Goal: Check status

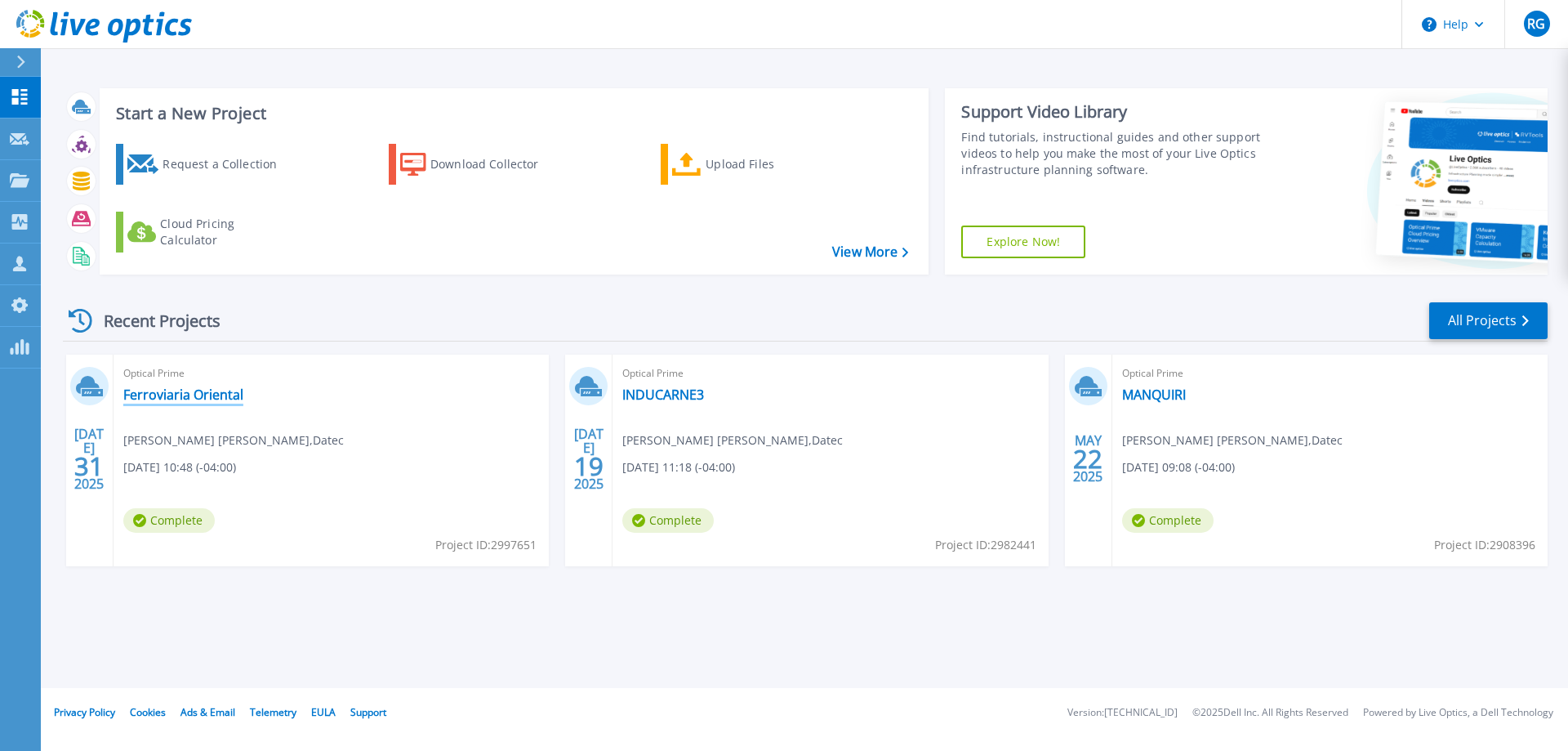
click at [195, 389] on link "Ferroviaria Oriental" at bounding box center [182, 395] width 120 height 17
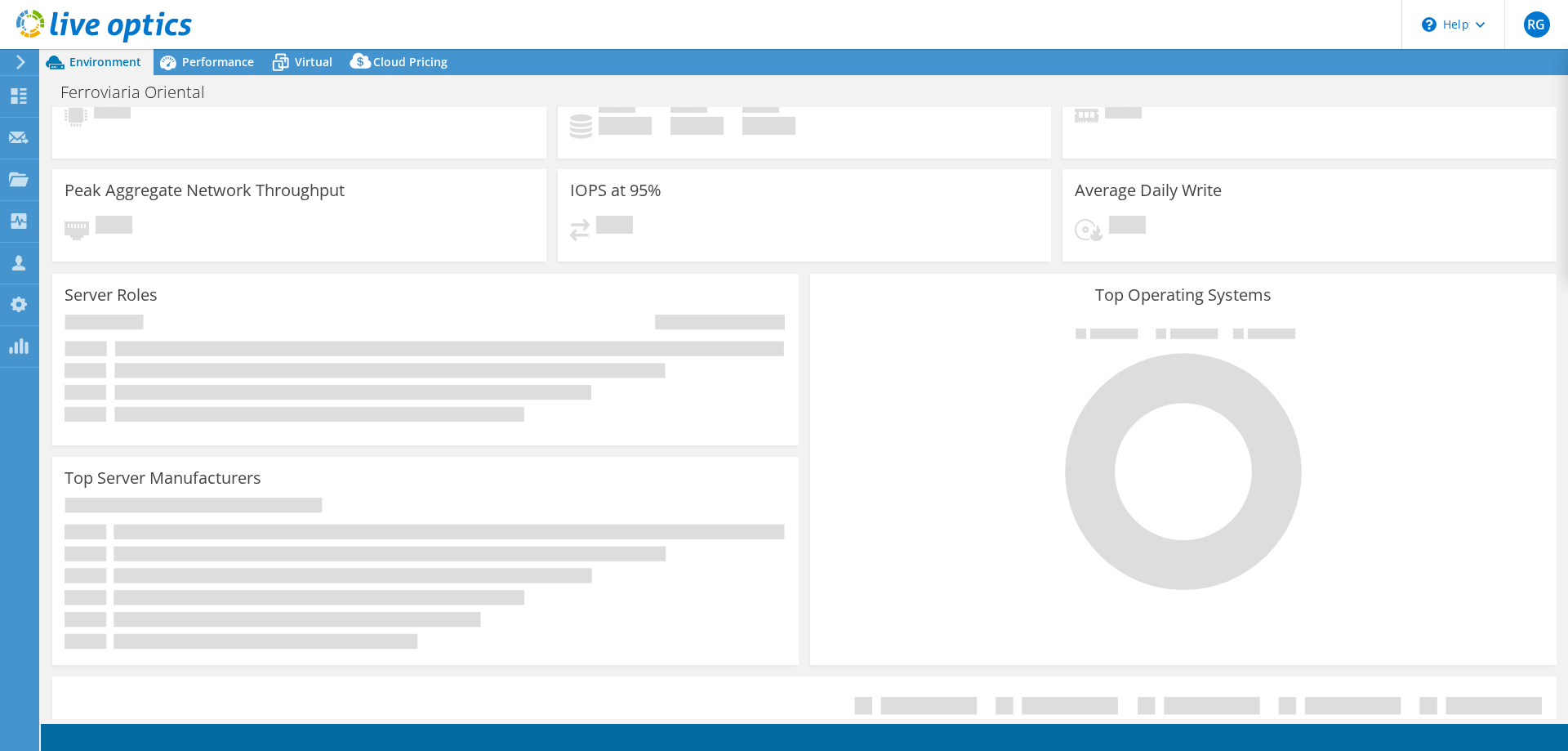
scroll to position [82, 0]
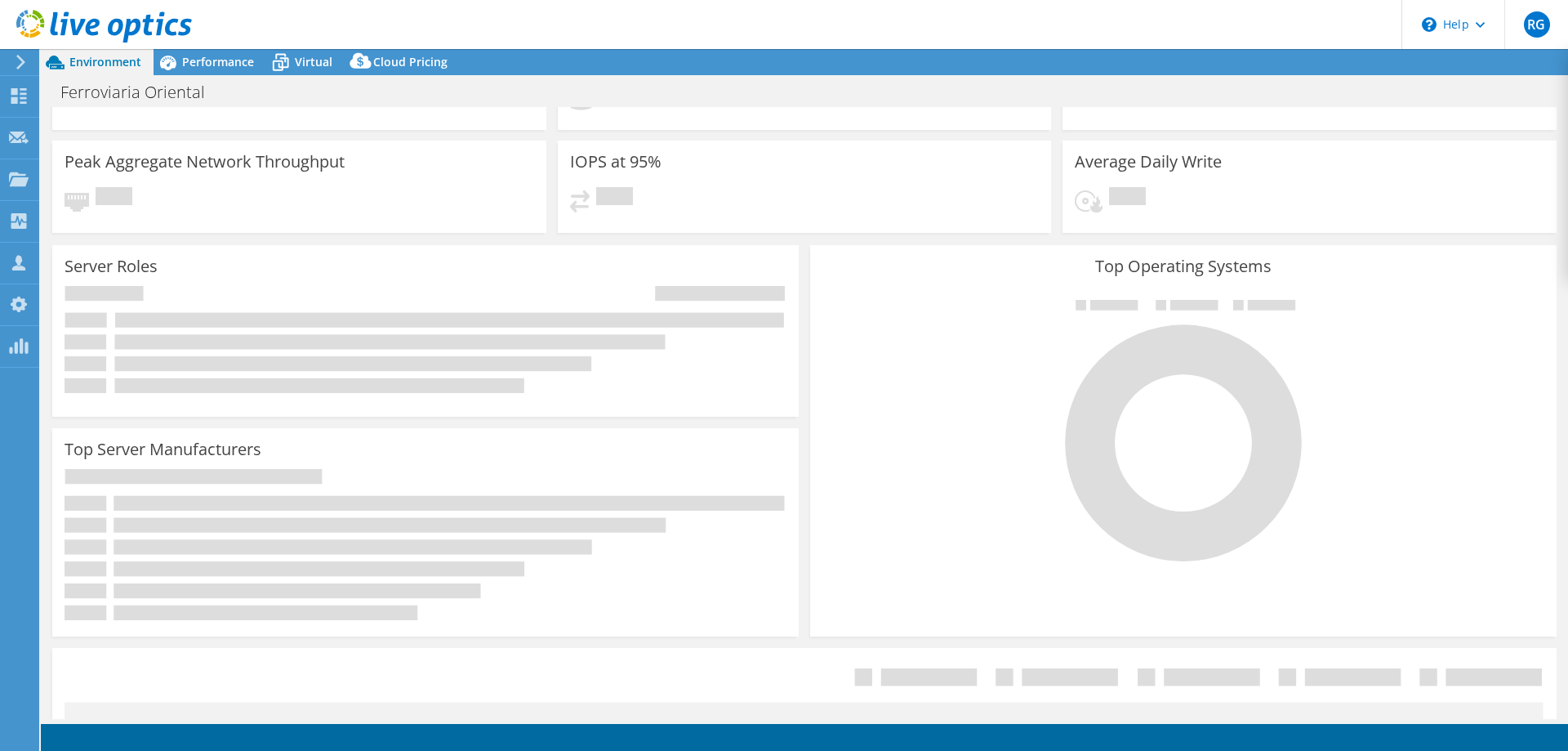
select select "USD"
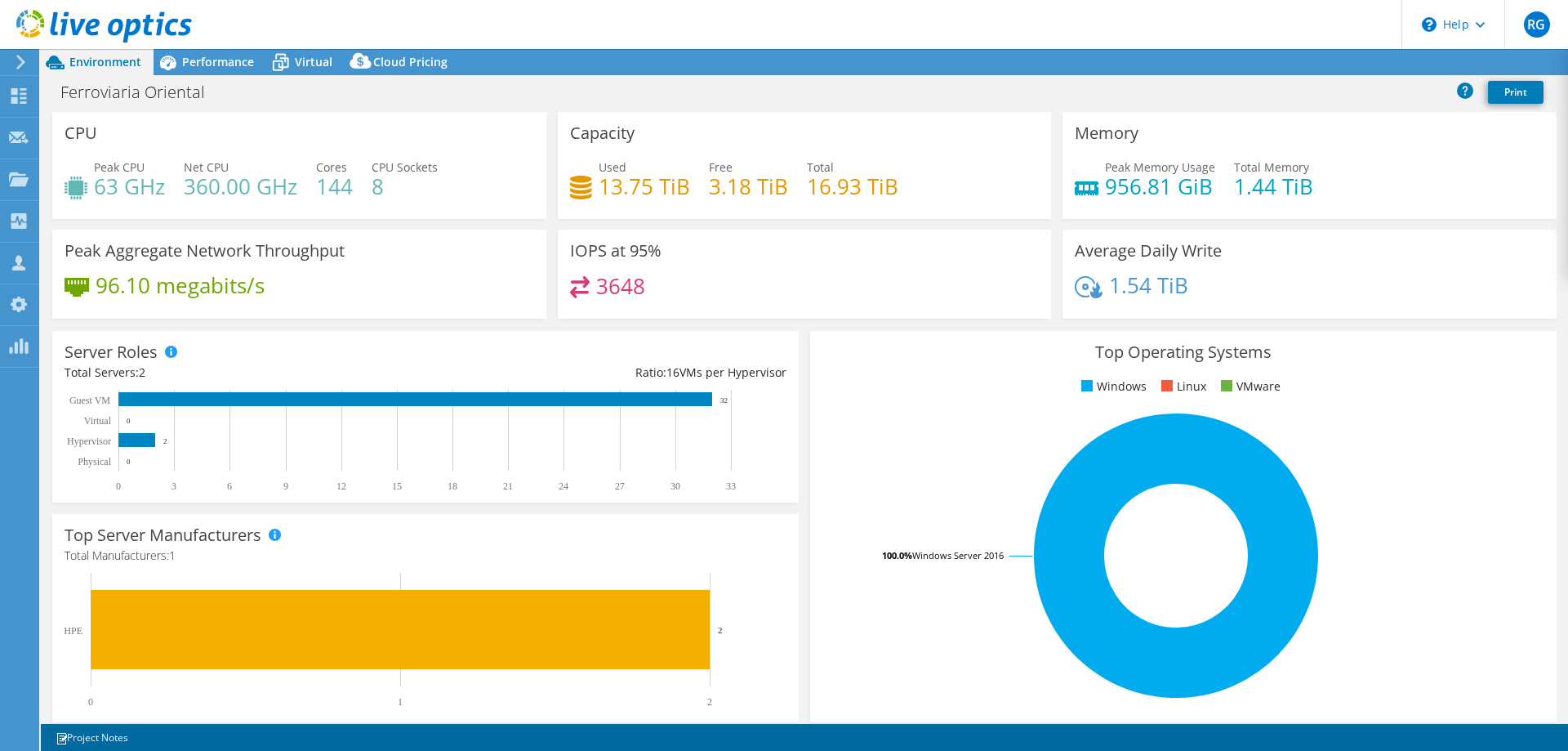
click at [647, 288] on div "3648" at bounding box center [804, 293] width 470 height 36
click at [636, 255] on h3 "IOPS at 95%" at bounding box center [615, 251] width 92 height 18
click at [218, 56] on span "Performance" at bounding box center [218, 61] width 72 height 16
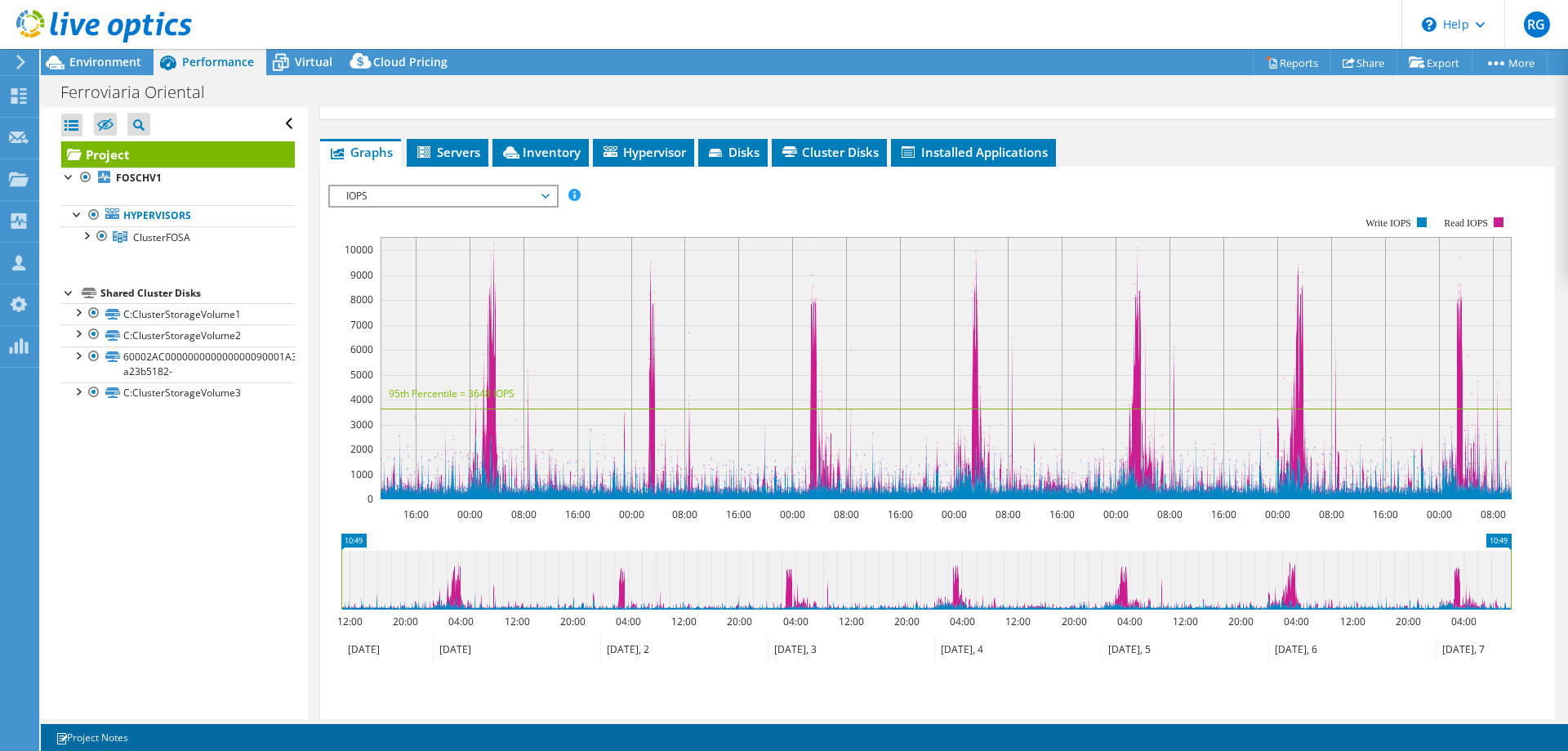
scroll to position [327, 0]
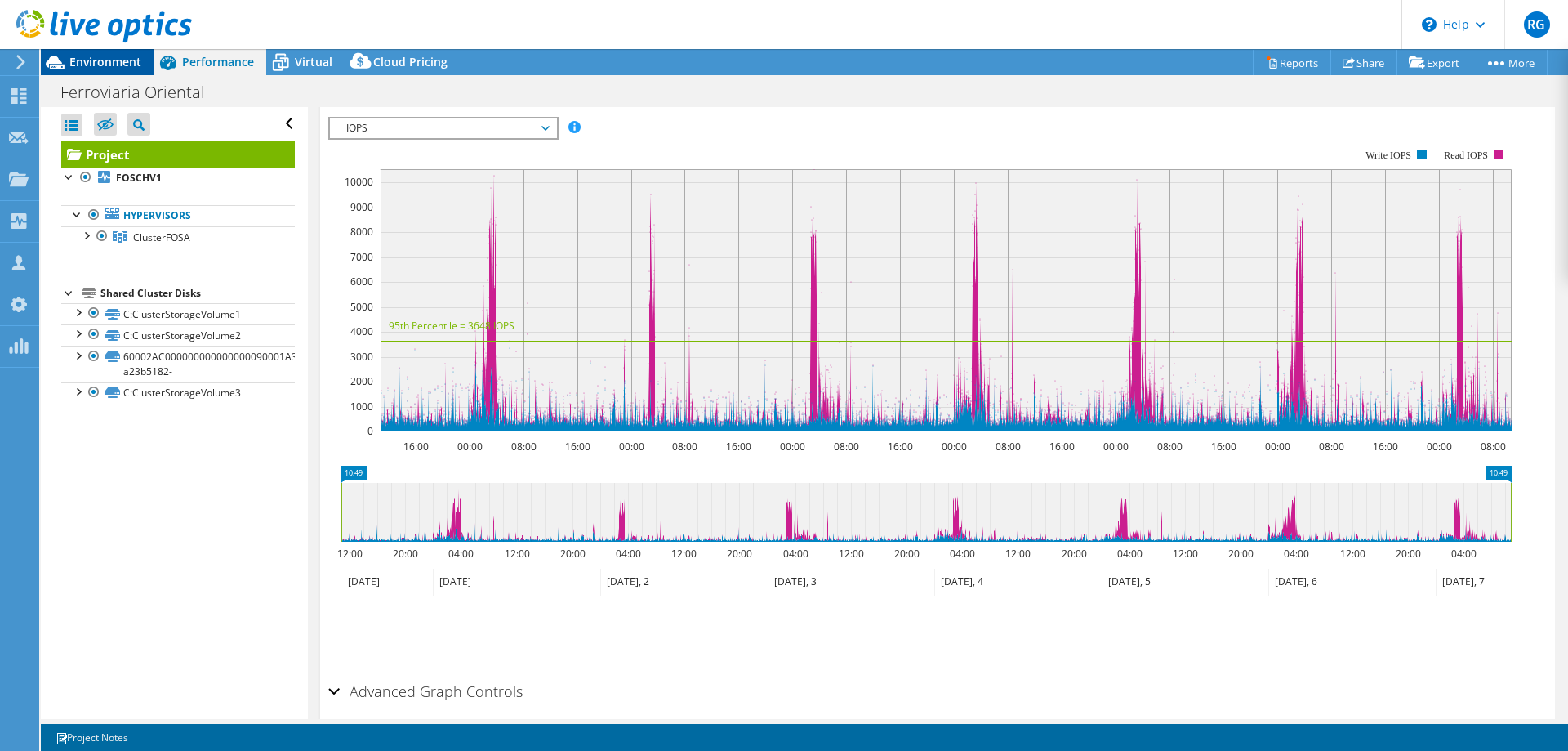
click at [88, 62] on span "Environment" at bounding box center [105, 61] width 72 height 16
